Goal: Task Accomplishment & Management: Complete application form

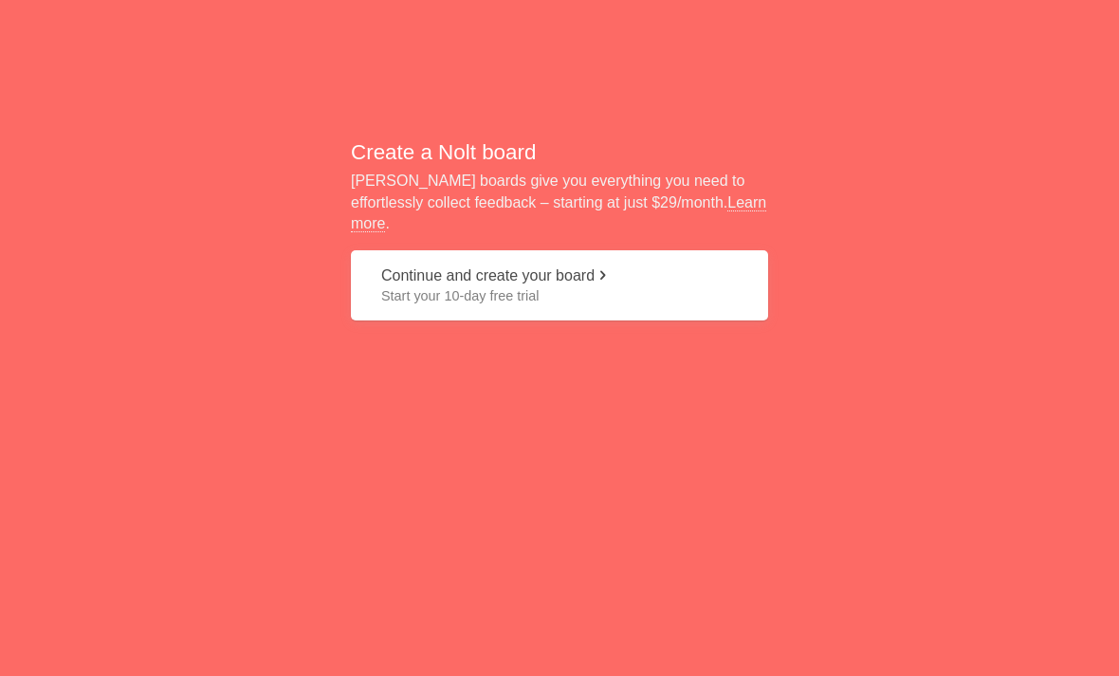
click at [650, 287] on button "Continue and create your board Start your 10-day free trial" at bounding box center [559, 285] width 417 height 71
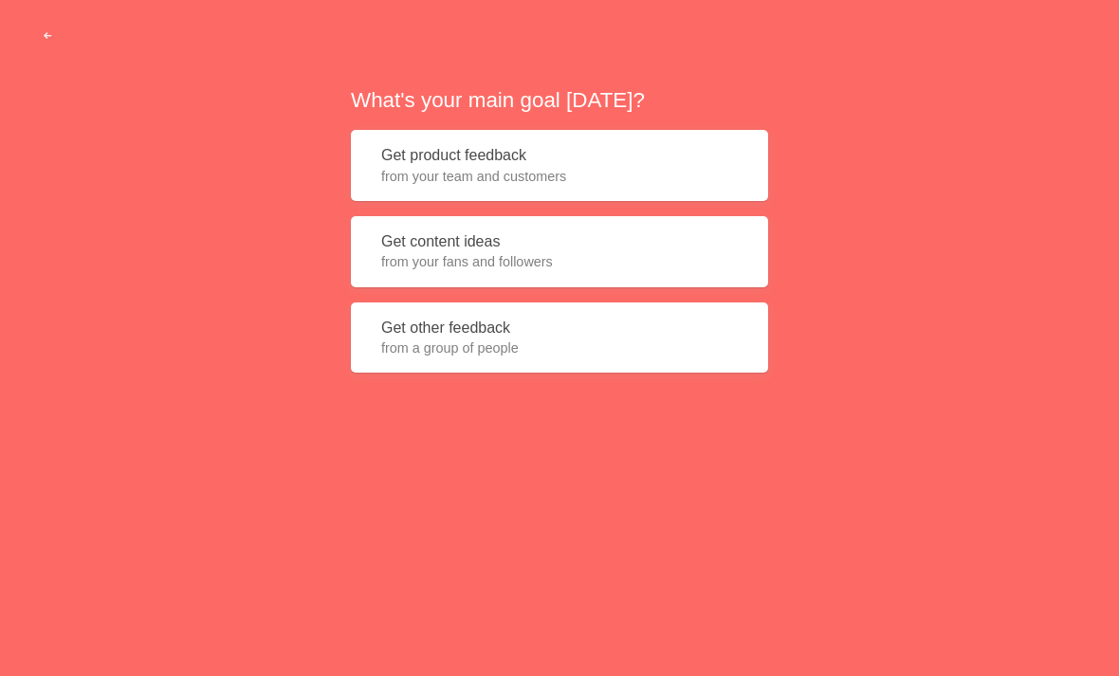
click at [376, 265] on button "Get content ideas from your fans and followers" at bounding box center [559, 251] width 417 height 71
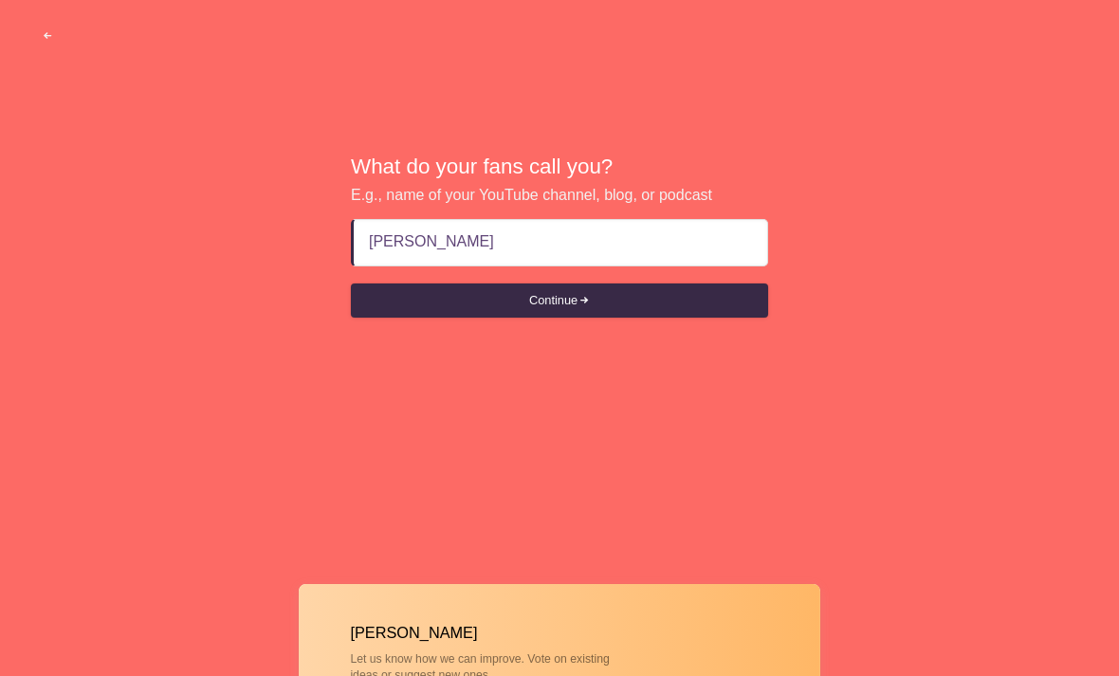
type input "[PERSON_NAME]"
click at [857, 239] on div "What do your fans call you? E.g., name of your YouTube channel, blog, or podcas…" at bounding box center [559, 236] width 1119 height 473
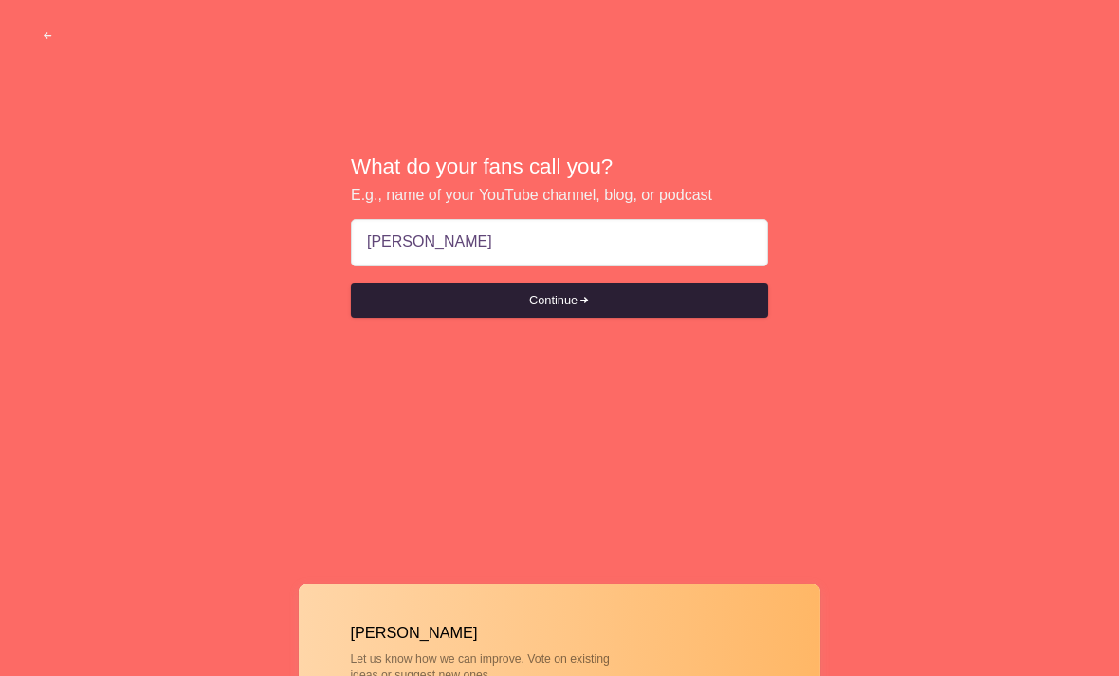
click at [726, 306] on button "Continue" at bounding box center [559, 301] width 417 height 34
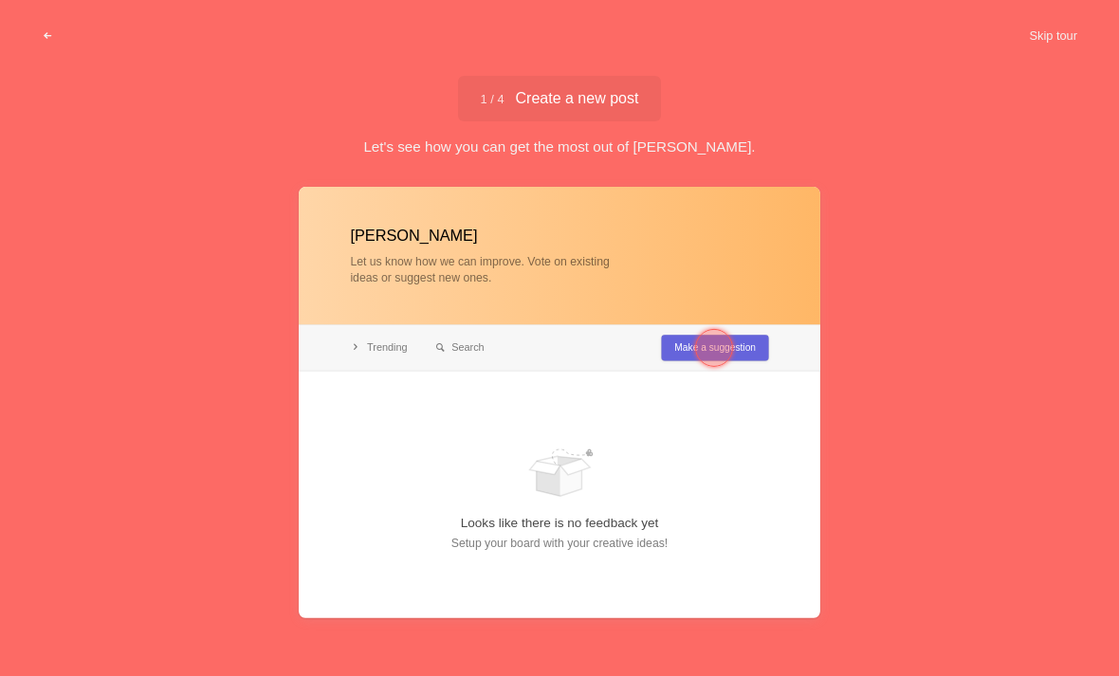
click at [760, 349] on div at bounding box center [559, 402] width 521 height 431
click at [637, 91] on span "1 / 4 Create a new post" at bounding box center [560, 98] width 158 height 15
click at [746, 353] on div at bounding box center [714, 348] width 68 height 68
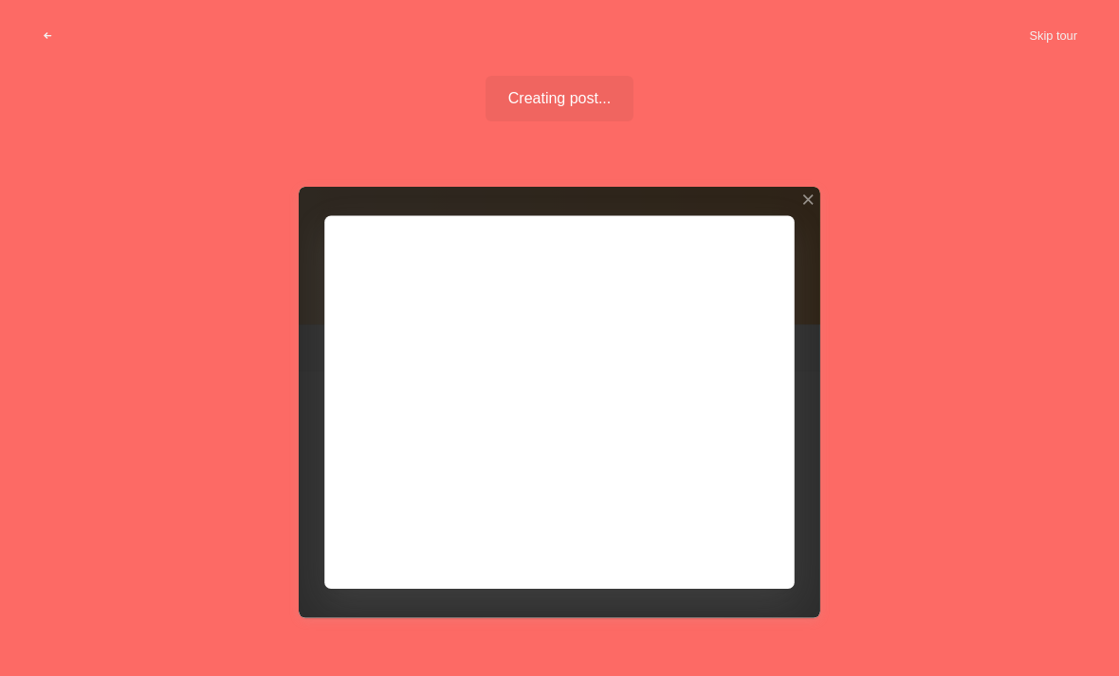
click at [745, 558] on div at bounding box center [559, 402] width 521 height 431
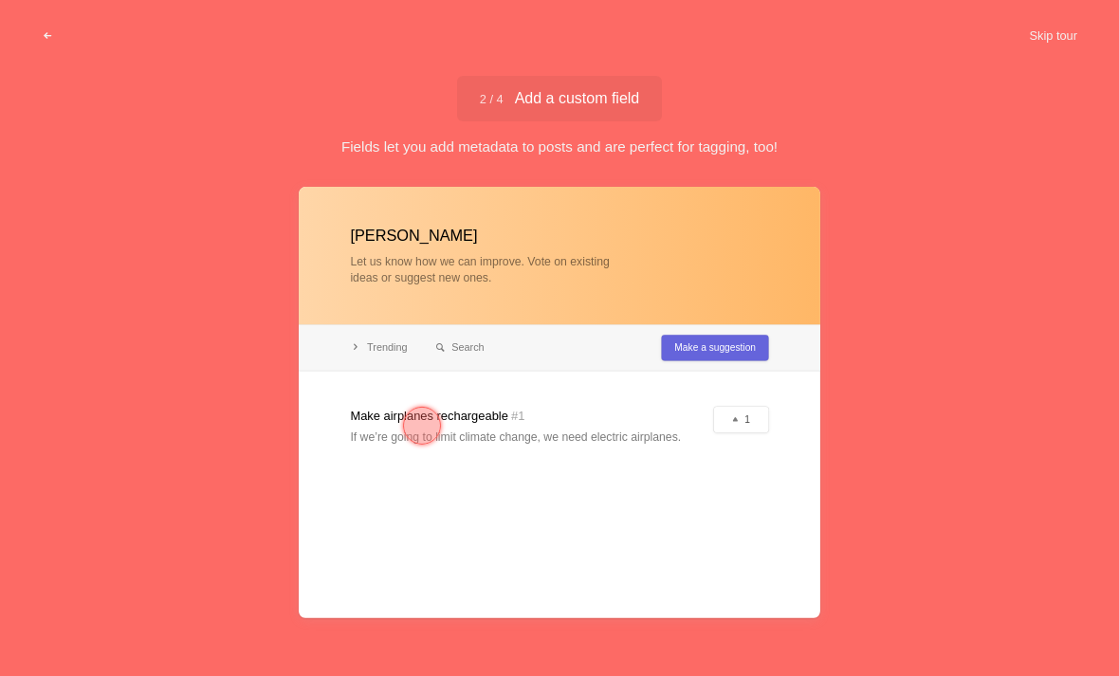
click at [431, 429] on div at bounding box center [422, 426] width 38 height 38
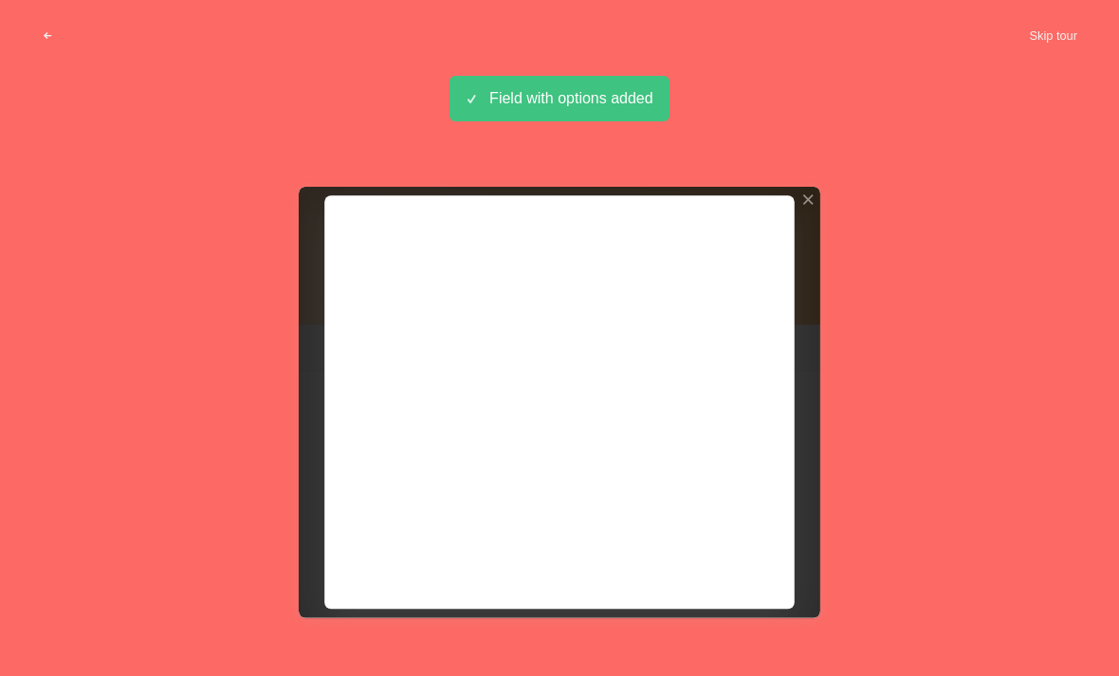
click at [642, 115] on div "Field with options added" at bounding box center [559, 99] width 220 height 46
click at [651, 107] on div "Field with options added" at bounding box center [559, 99] width 220 height 46
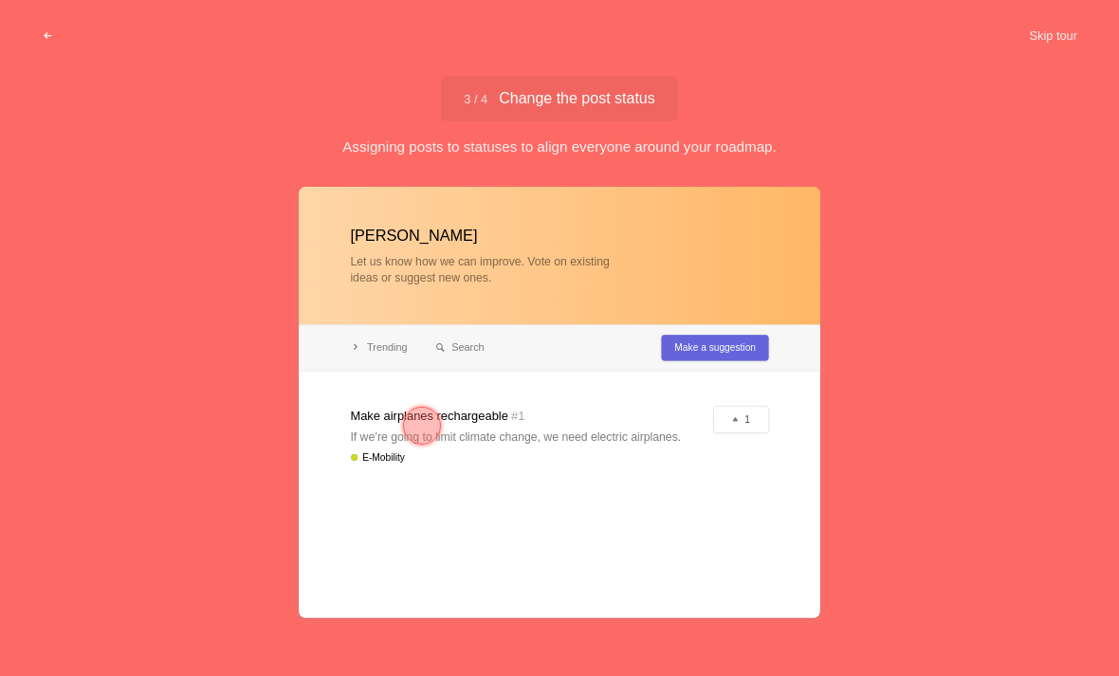
click at [414, 433] on div at bounding box center [422, 426] width 38 height 38
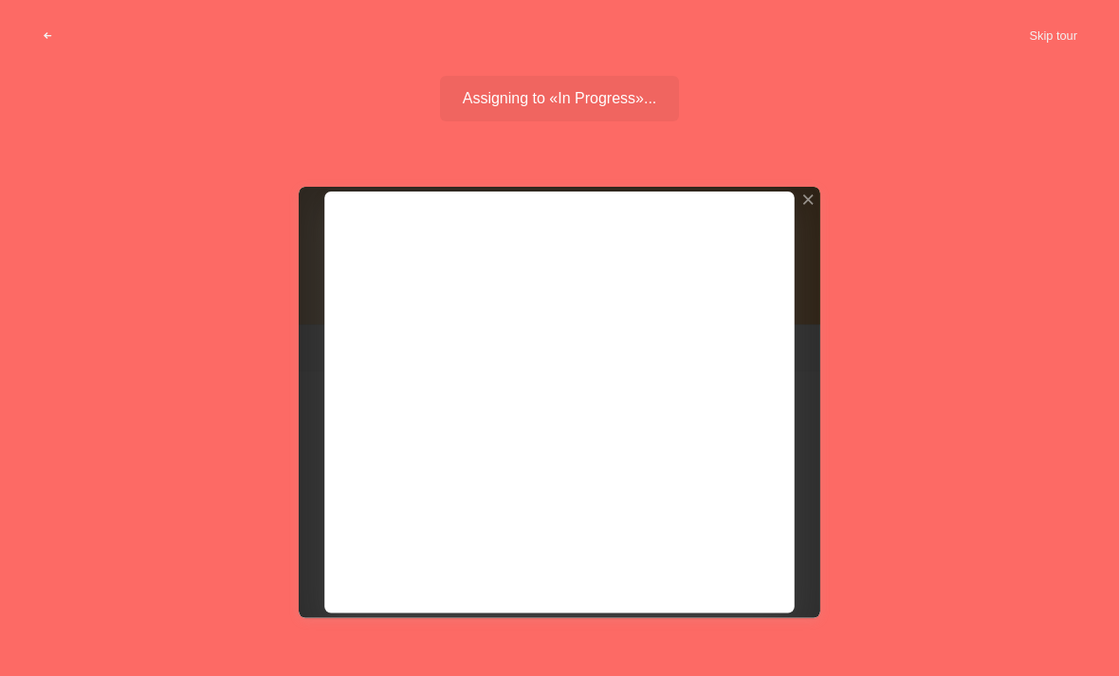
click at [660, 106] on div "Assigning to «In Progress»... Post status changed" at bounding box center [560, 99] width 240 height 46
click at [647, 112] on div "Assigning to «In Progress»... Post status changed" at bounding box center [560, 99] width 240 height 46
click at [649, 99] on span "Assigning to «In Progress»..." at bounding box center [560, 98] width 194 height 15
click at [640, 97] on span "Assigning to «In Progress»..." at bounding box center [560, 98] width 194 height 15
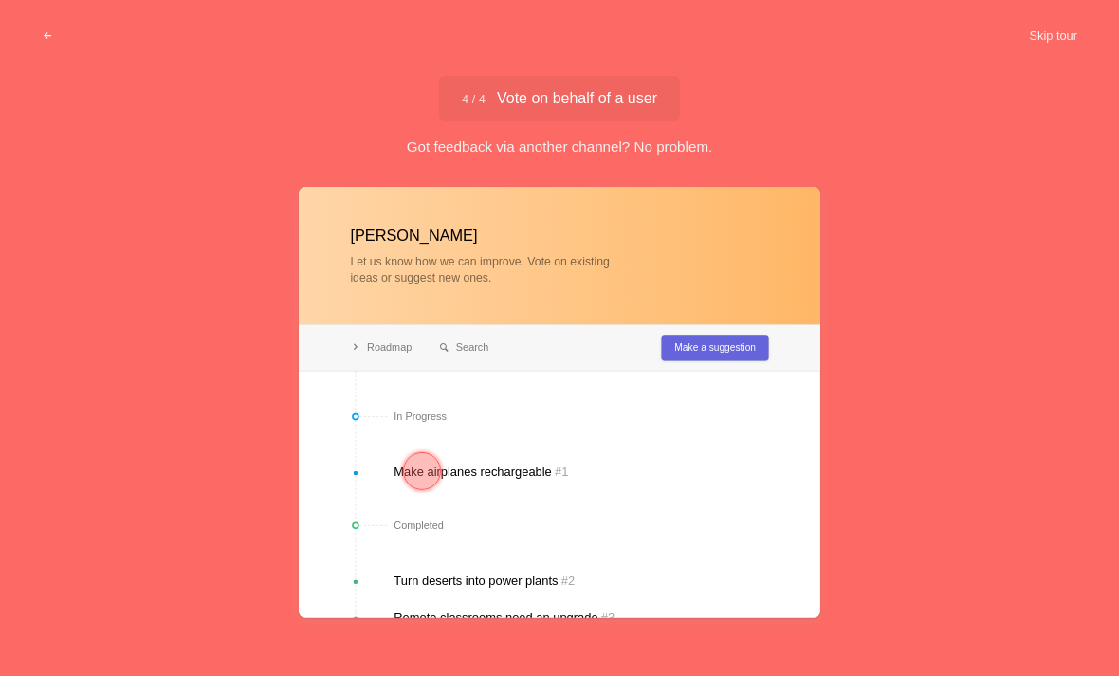
click at [446, 496] on div at bounding box center [422, 471] width 68 height 68
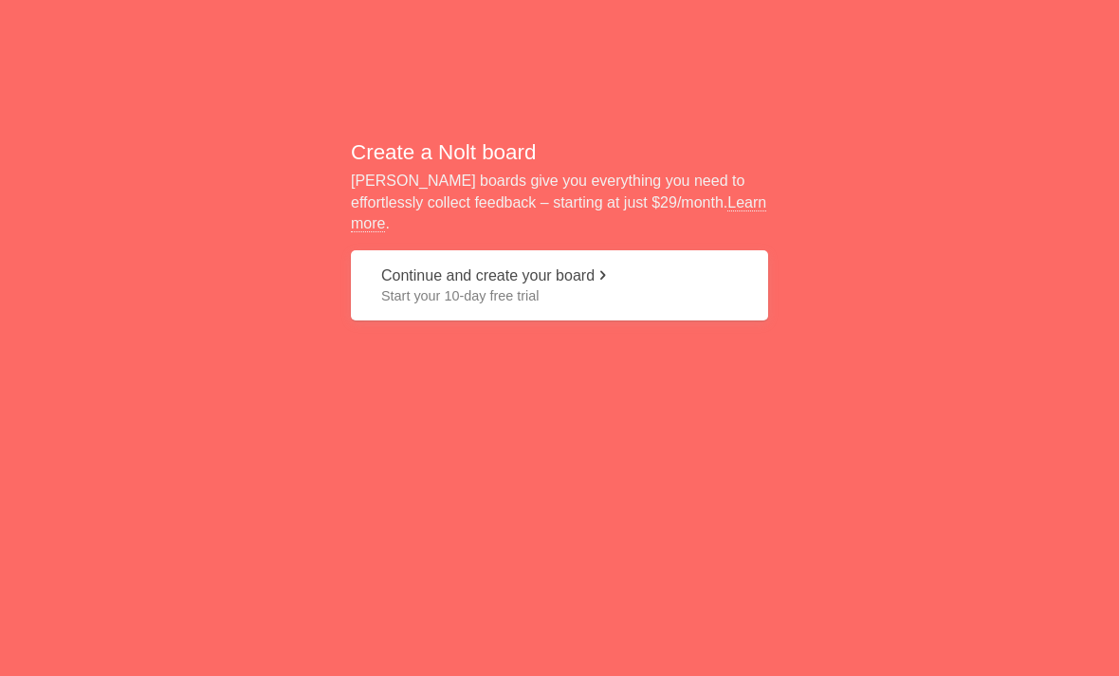
click at [723, 293] on button "Continue and create your board Start your 10-day free trial" at bounding box center [559, 285] width 417 height 71
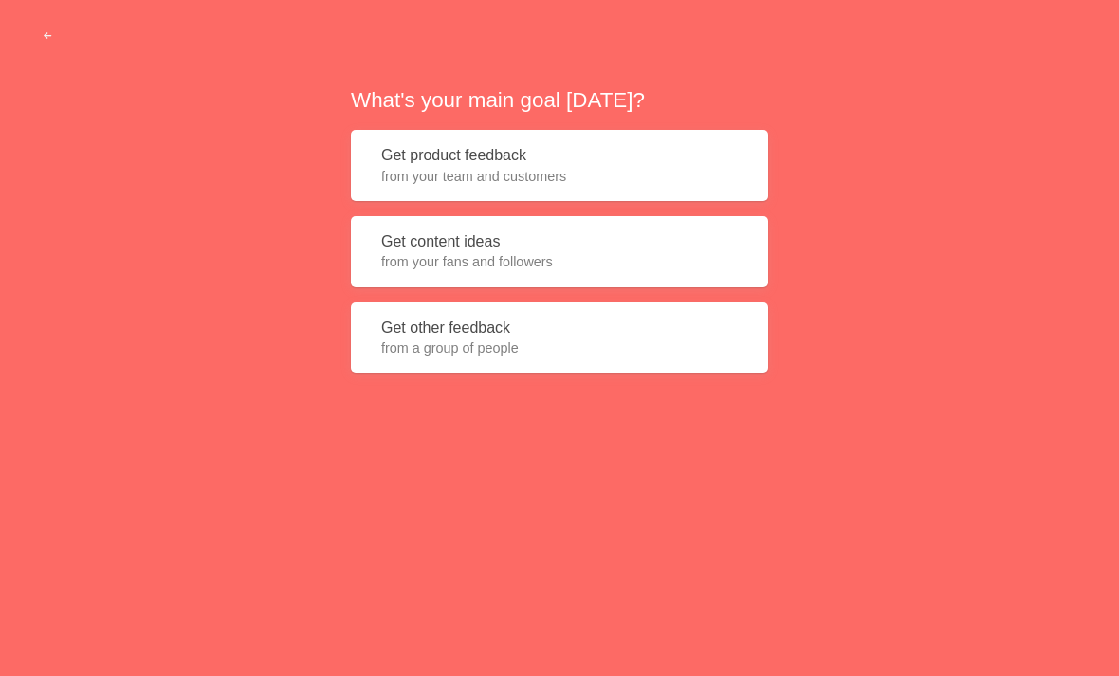
click at [705, 269] on button "Get content ideas from your fans and followers" at bounding box center [559, 251] width 417 height 71
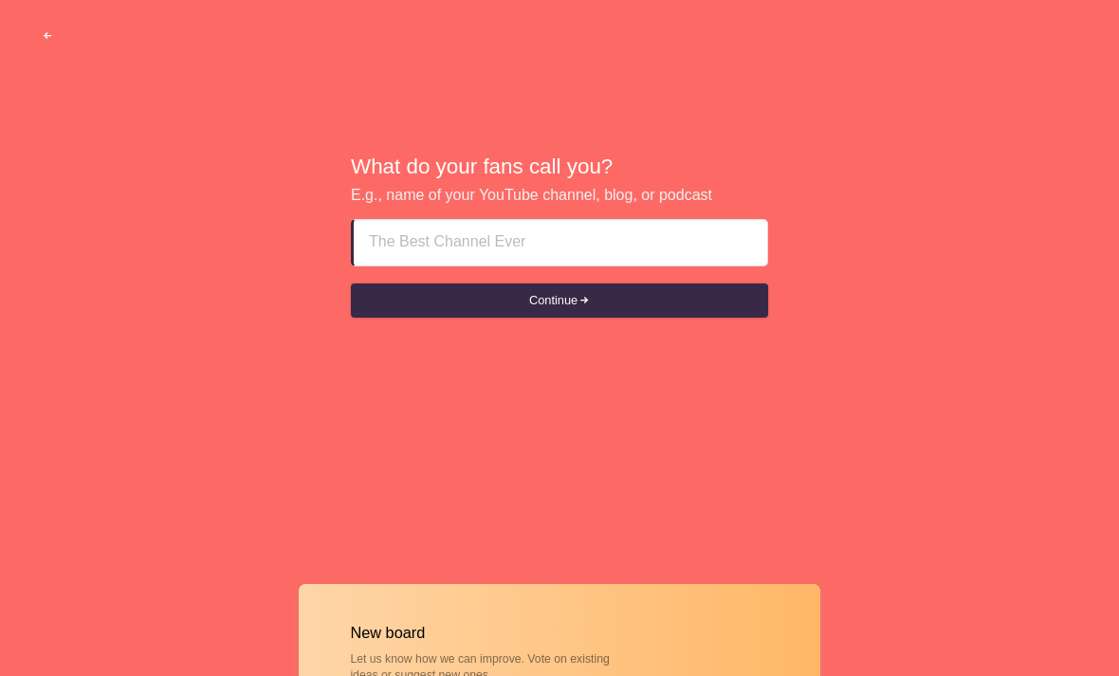
click at [39, 41] on button "button" at bounding box center [48, 36] width 58 height 34
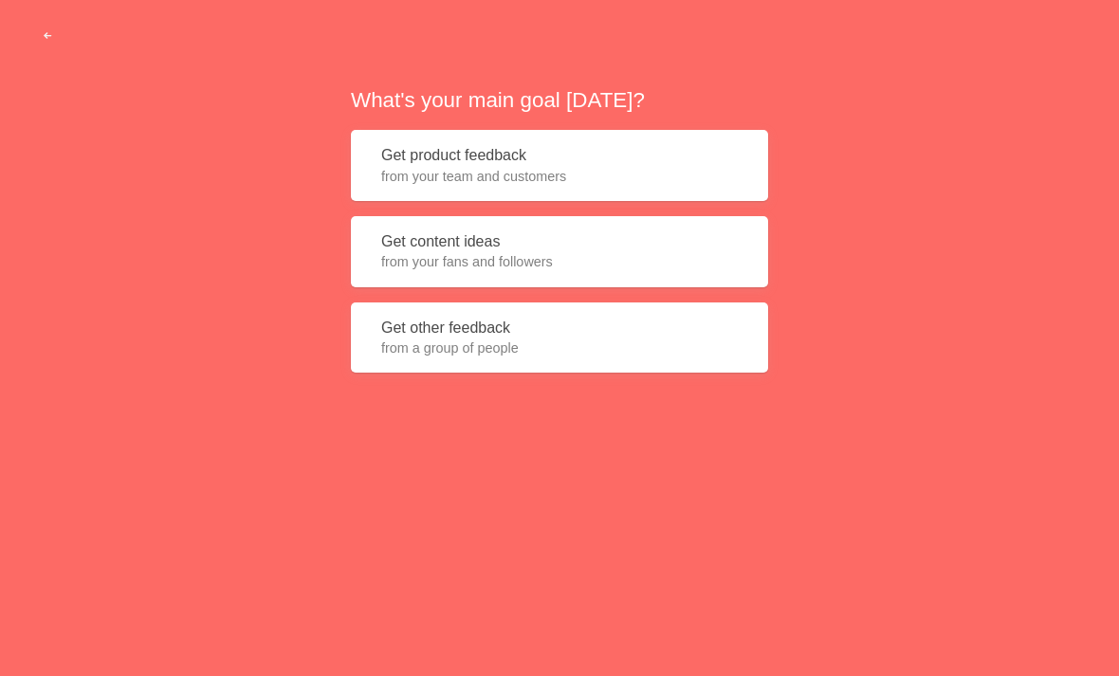
click at [692, 356] on button "Get other feedback from a group of people" at bounding box center [559, 337] width 417 height 71
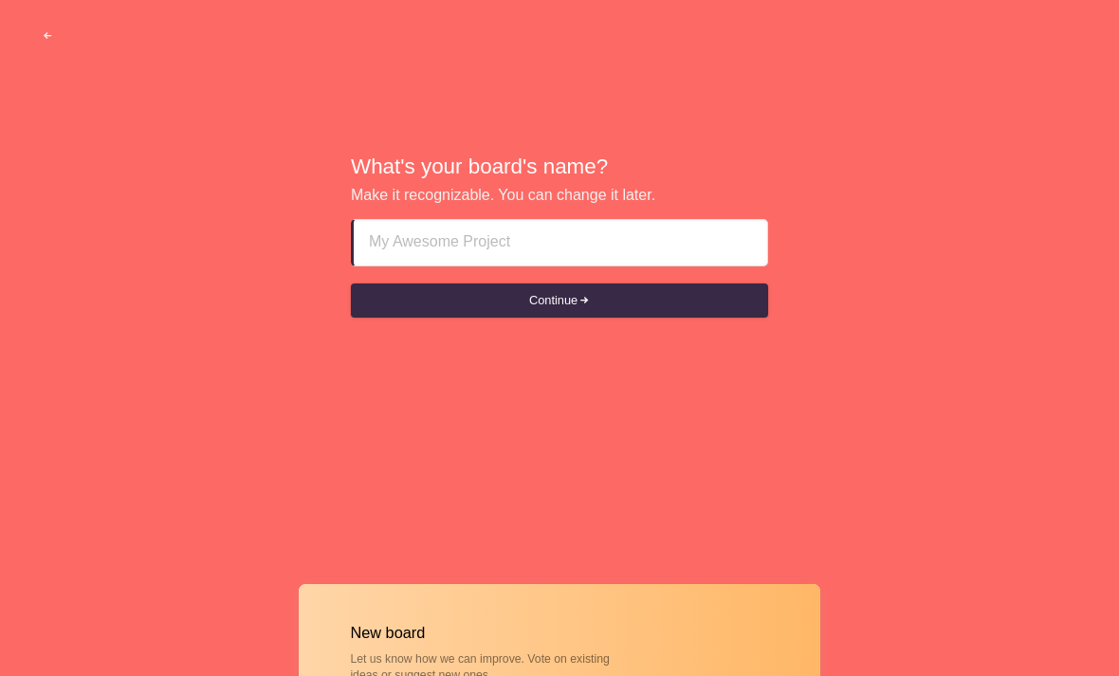
type input "G"
type input "S"
type input "You suggest, I vote you."
click at [1008, 234] on div "What's your board's name? Make it recognizable. You can change it later. You su…" at bounding box center [559, 236] width 1119 height 473
click at [770, 303] on div "What's your board's name? Make it recognizable. You can change it later. You su…" at bounding box center [559, 236] width 1119 height 473
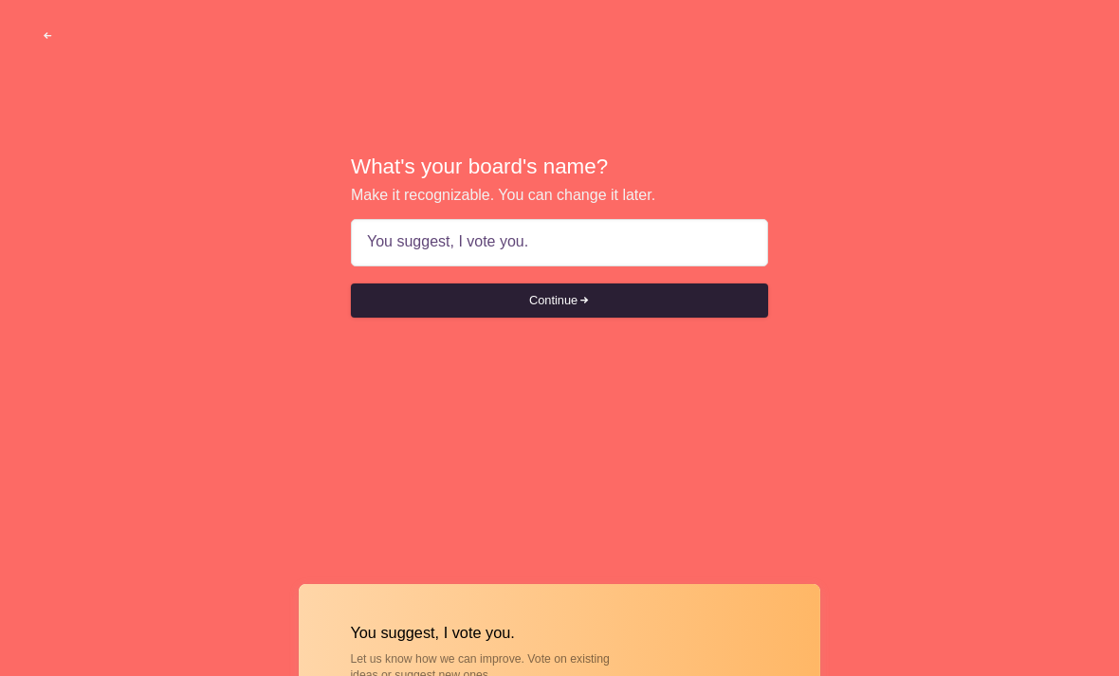
click at [731, 318] on button "Continue" at bounding box center [559, 301] width 417 height 34
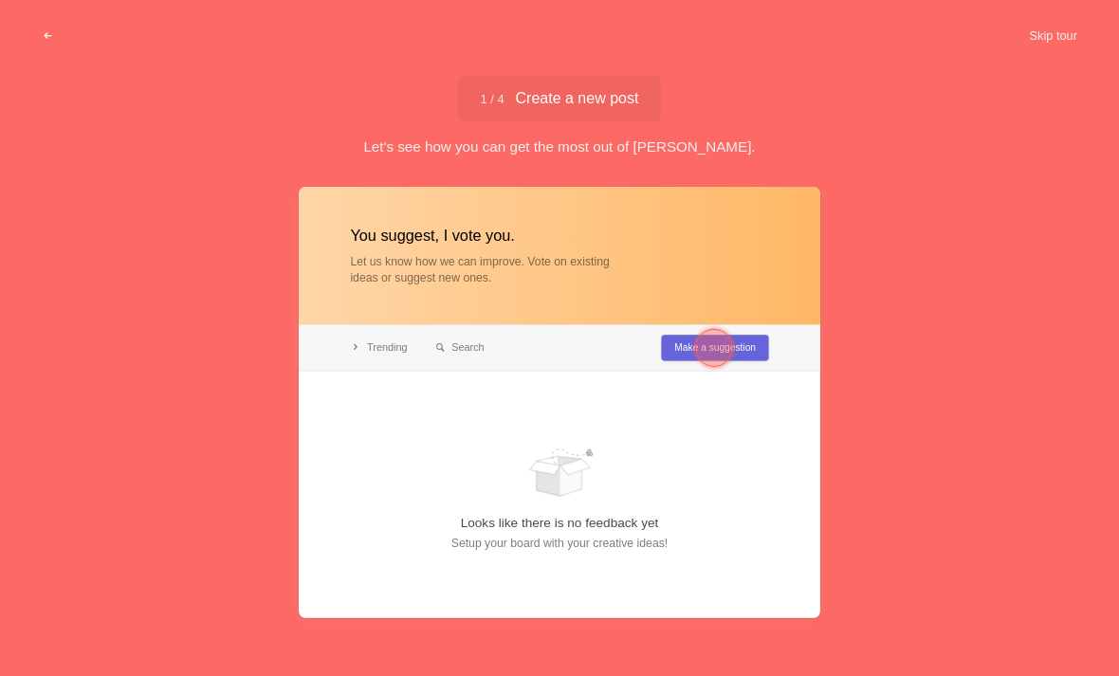
click at [719, 345] on div at bounding box center [714, 348] width 38 height 38
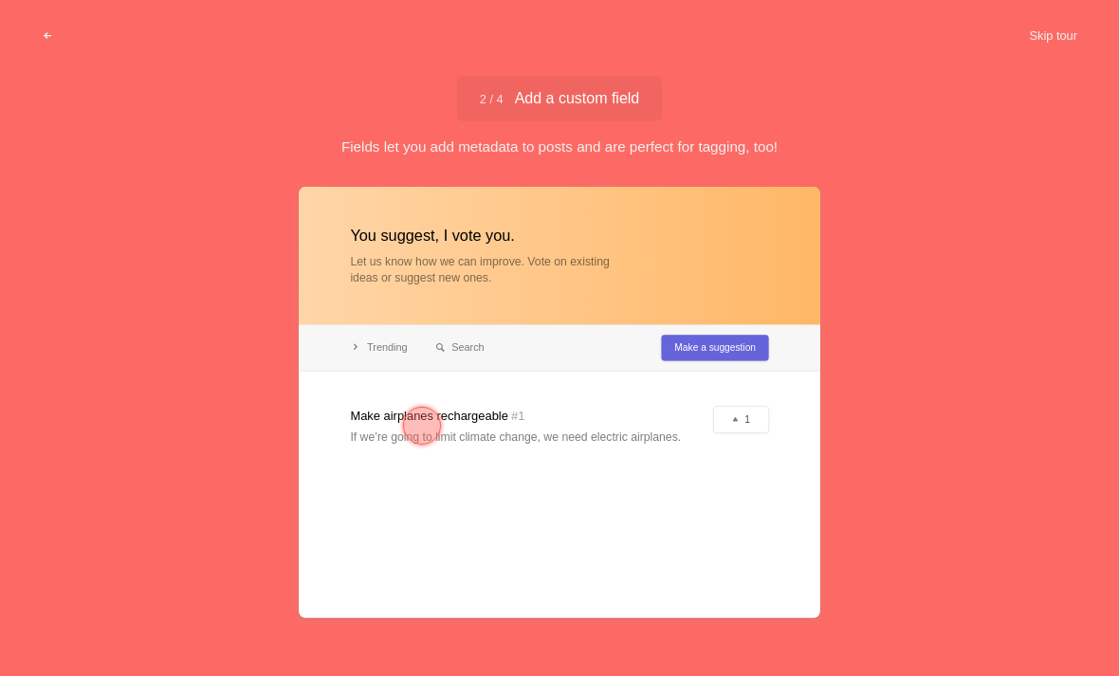
click at [423, 445] on div at bounding box center [422, 426] width 38 height 38
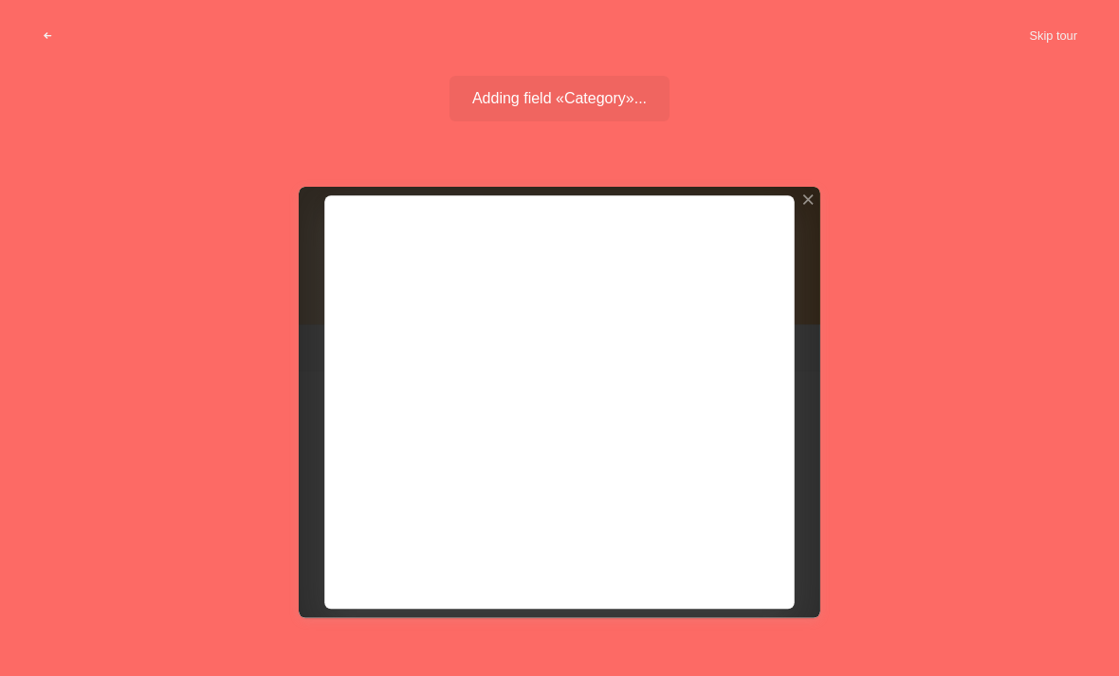
click at [632, 103] on span "Adding field «Category»..." at bounding box center [559, 98] width 174 height 15
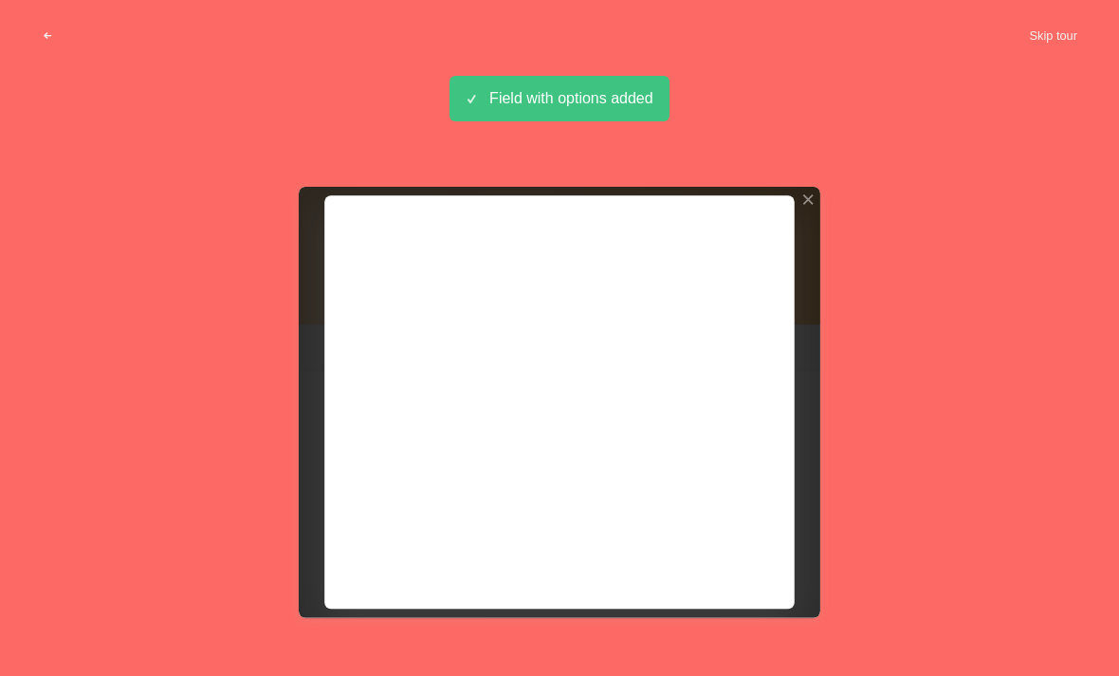
click at [616, 129] on div "Adding field «Category»... Field with options added" at bounding box center [559, 116] width 1119 height 81
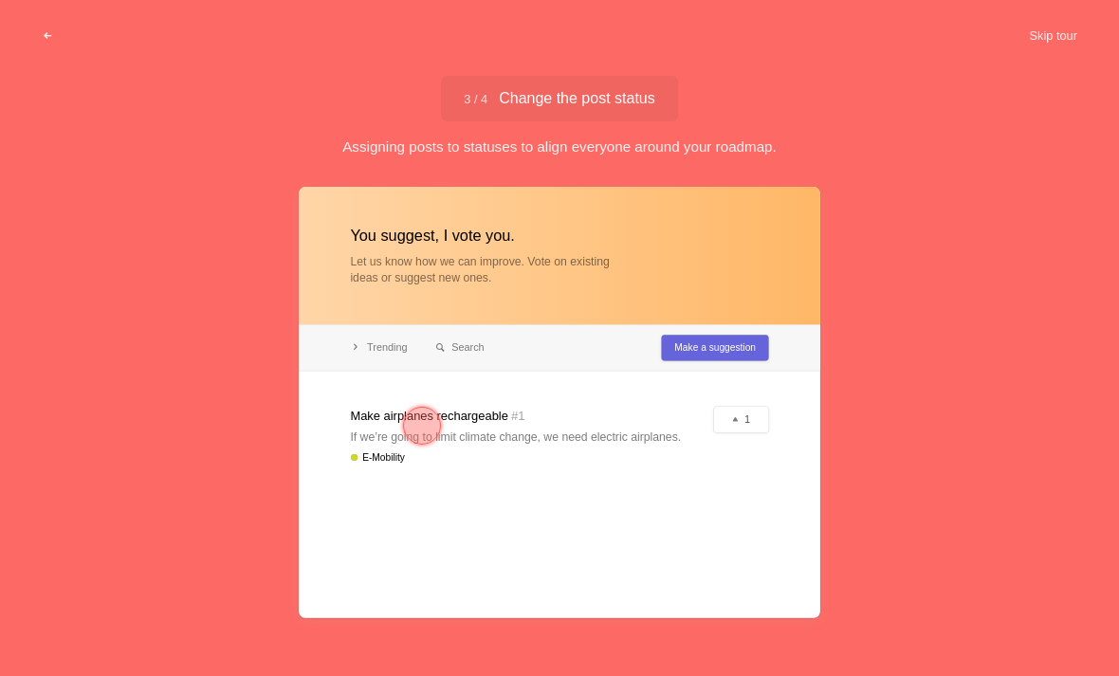
click at [686, 400] on div at bounding box center [559, 402] width 521 height 431
click at [587, 263] on div at bounding box center [559, 402] width 521 height 431
click at [452, 430] on div at bounding box center [422, 426] width 68 height 68
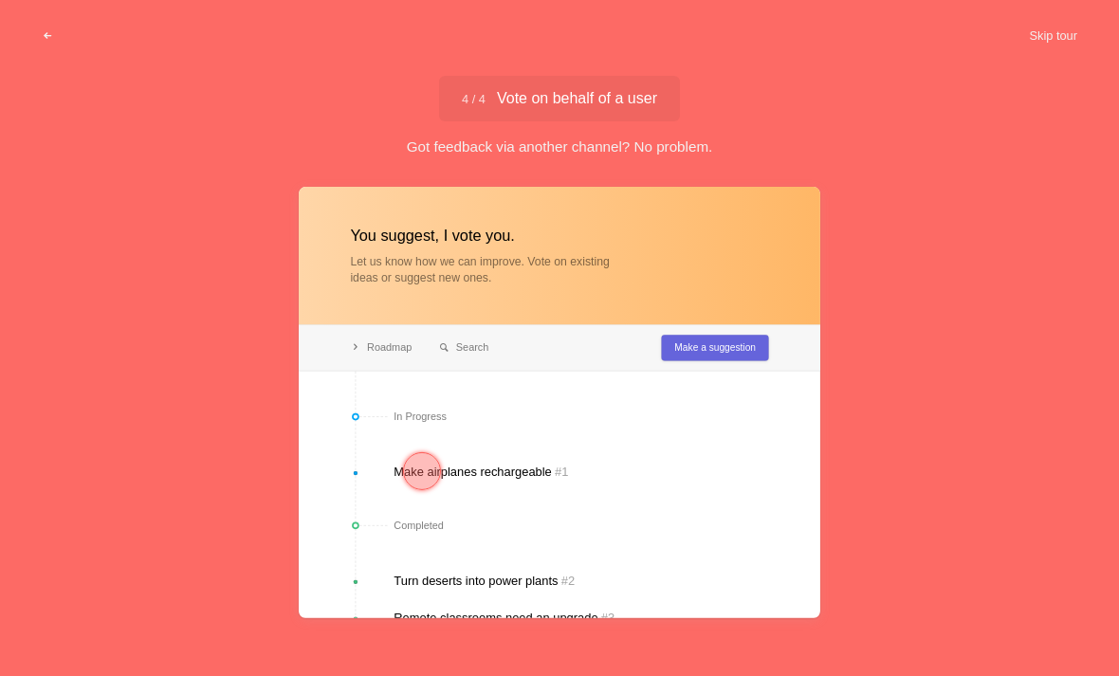
click at [426, 464] on div at bounding box center [422, 471] width 38 height 38
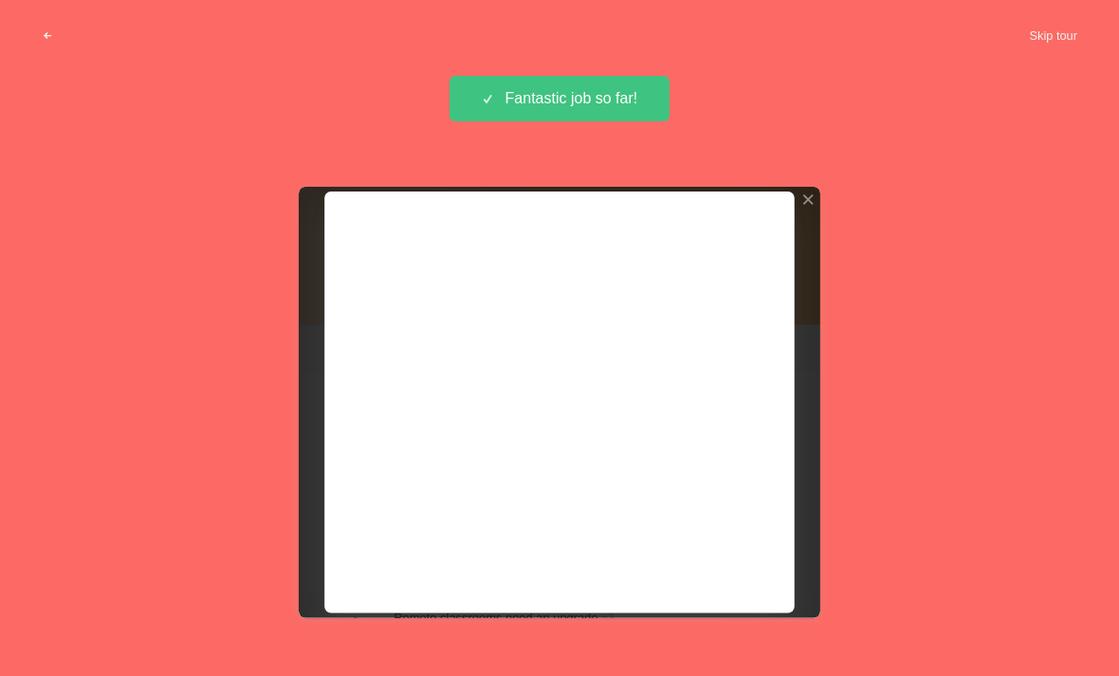
click at [660, 119] on div "Fantastic job so far!" at bounding box center [559, 99] width 220 height 46
click at [647, 92] on span "Adding a voter manually..." at bounding box center [559, 98] width 174 height 15
